Goal: Task Accomplishment & Management: Use online tool/utility

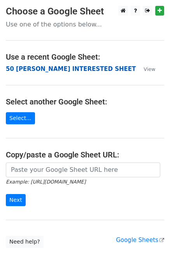
click at [27, 69] on strong "50 KEVIN INTERESTED SHEET" at bounding box center [71, 68] width 130 height 7
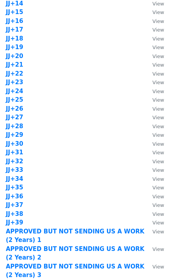
scroll to position [565, 0]
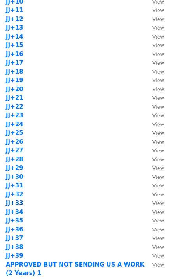
click at [19, 204] on strong "JJ+33" at bounding box center [15, 203] width 18 height 7
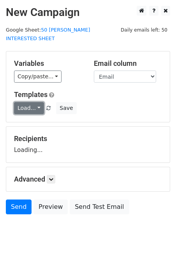
click at [34, 102] on link "Load..." at bounding box center [29, 108] width 30 height 12
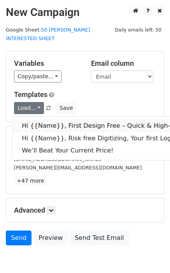
click at [57, 120] on link "Hi {{Name}}, First Design Free – Quick & High-Quality Digitizing!" at bounding box center [124, 126] width 224 height 12
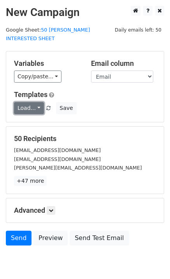
click at [35, 102] on link "Load..." at bounding box center [29, 108] width 30 height 12
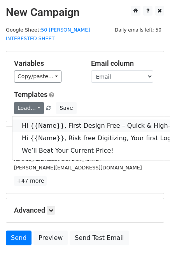
click at [44, 120] on link "Hi {{Name}}, First Design Free – Quick & High-Quality Digitizing!" at bounding box center [124, 126] width 224 height 12
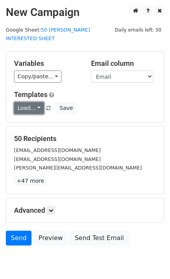
click at [29, 103] on link "Load..." at bounding box center [29, 108] width 30 height 12
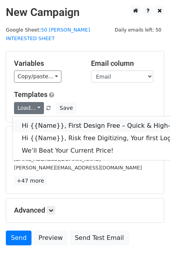
click at [41, 120] on link "Hi {{Name}}, First Design Free – Quick & High-Quality Digitizing!" at bounding box center [124, 126] width 224 height 12
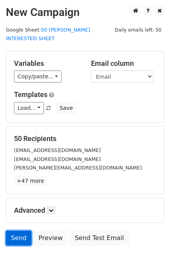
click at [19, 231] on link "Send" at bounding box center [19, 238] width 26 height 15
